Goal: Browse casually: Explore the website without a specific task or goal

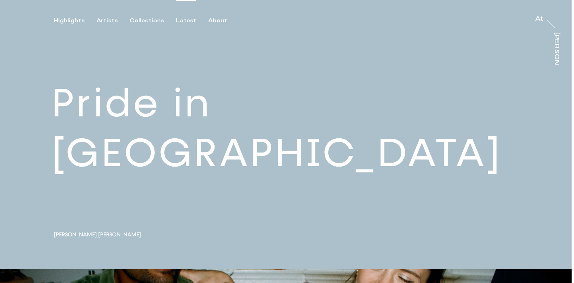
click at [184, 19] on div "Latest" at bounding box center [186, 20] width 20 height 7
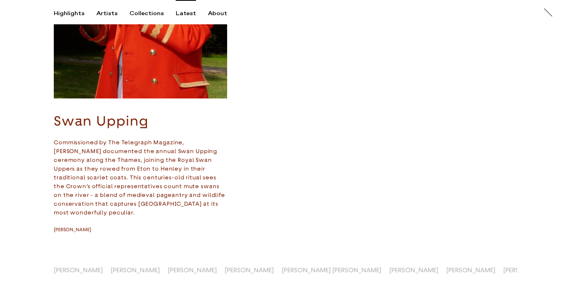
scroll to position [577, 0]
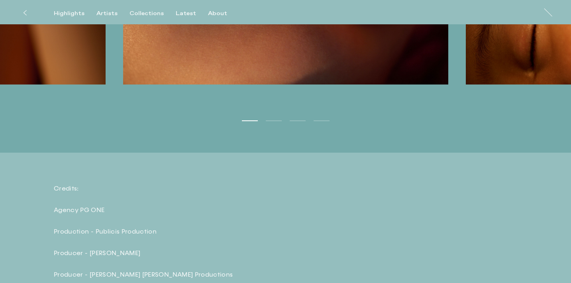
scroll to position [1513, 0]
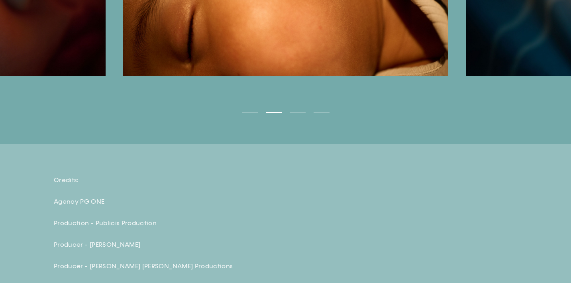
scroll to position [1514, 0]
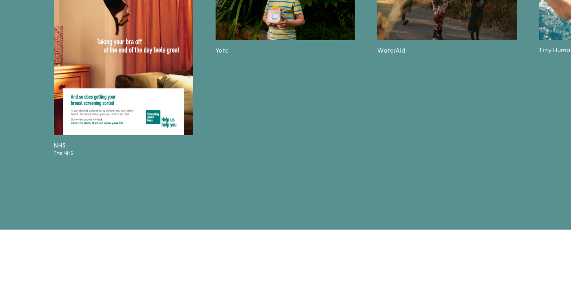
scroll to position [2244, 0]
click at [130, 129] on img at bounding box center [124, 41] width 140 height 188
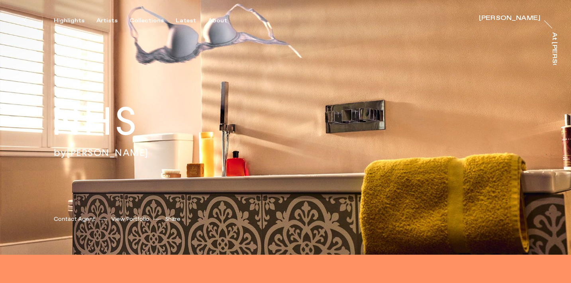
click at [130, 129] on h2 "NHS" at bounding box center [121, 122] width 141 height 50
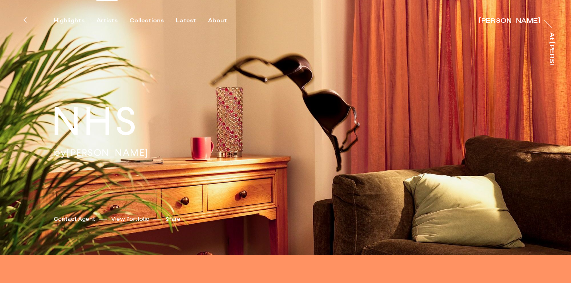
click at [104, 21] on div "Artists" at bounding box center [107, 20] width 21 height 7
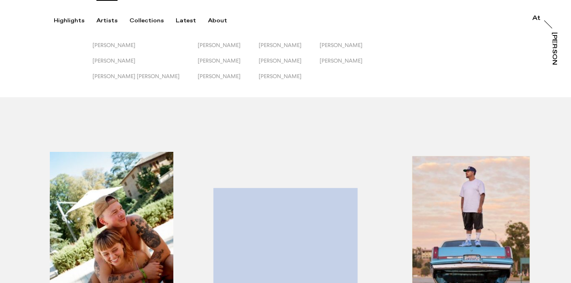
click at [146, 223] on div "button" at bounding box center [106, 248] width 180 height 249
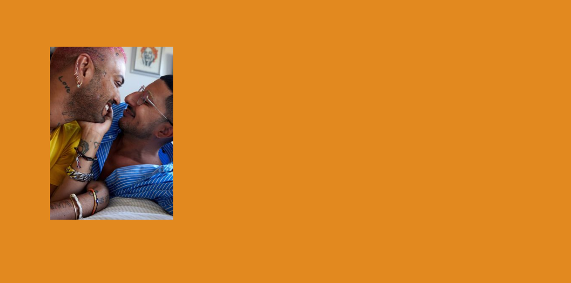
scroll to position [113, 0]
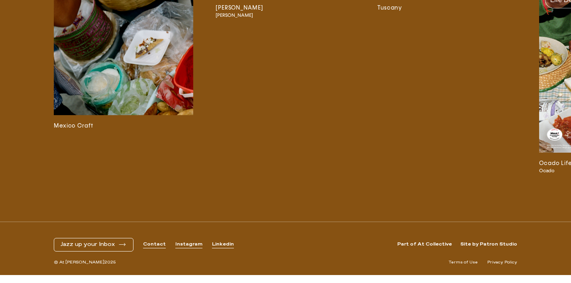
scroll to position [1877, 0]
